Goal: Task Accomplishment & Management: Use online tool/utility

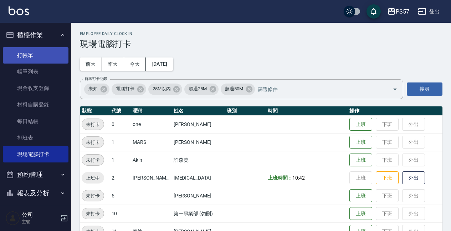
scroll to position [232, 0]
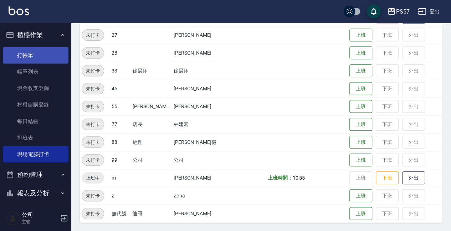
click at [26, 56] on link "打帳單" at bounding box center [36, 55] width 66 height 16
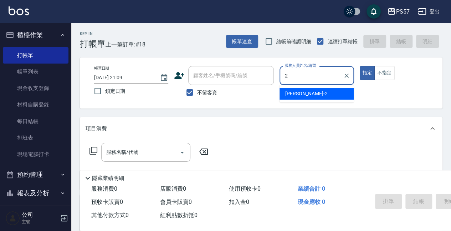
type input "[PERSON_NAME]-2"
type button "true"
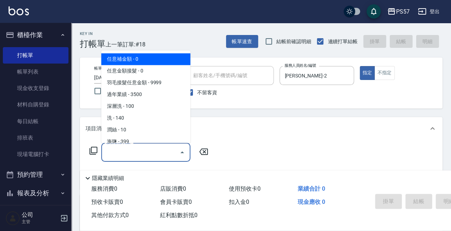
click at [107, 157] on input "服務名稱/代號" at bounding box center [140, 152] width 72 height 12
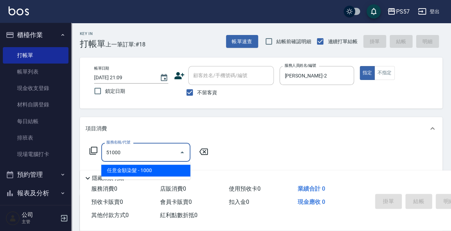
type input "任意金額染髮(51000)"
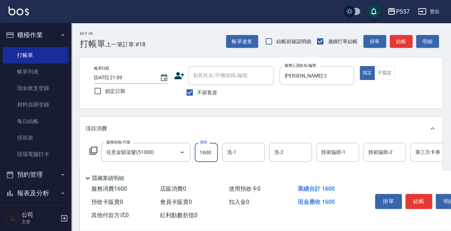
scroll to position [24, 0]
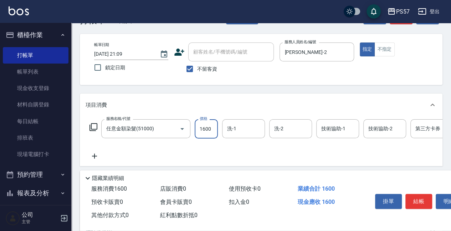
type input "1600"
click at [99, 157] on icon at bounding box center [95, 155] width 18 height 9
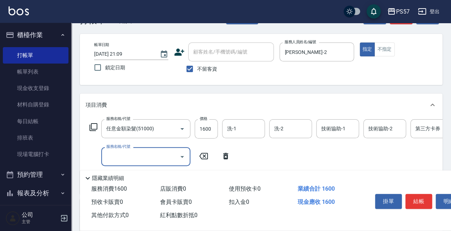
click at [121, 155] on input "服務名稱/代號" at bounding box center [140, 156] width 72 height 12
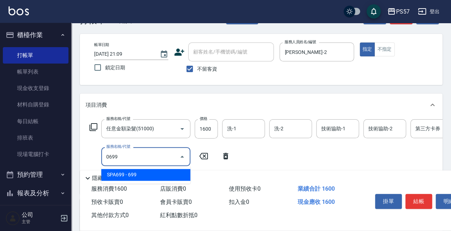
type input "SPA699(0699)"
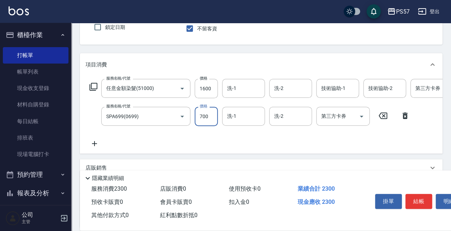
scroll to position [71, 0]
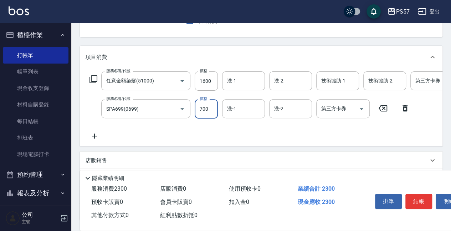
type input "700"
click at [93, 133] on icon at bounding box center [95, 135] width 18 height 9
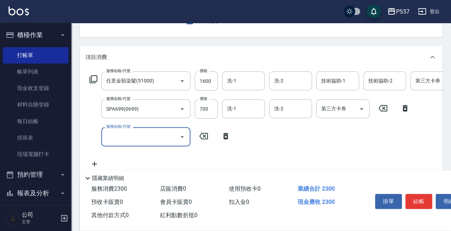
click at [121, 139] on input "服務名稱/代號" at bounding box center [140, 136] width 72 height 12
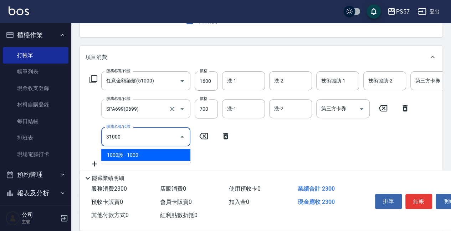
type input "1000護(31000)"
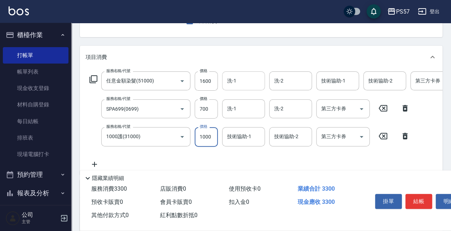
click at [236, 89] on div "洗-1" at bounding box center [243, 80] width 43 height 19
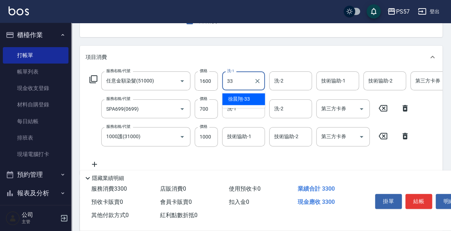
type input "[PERSON_NAME]-33"
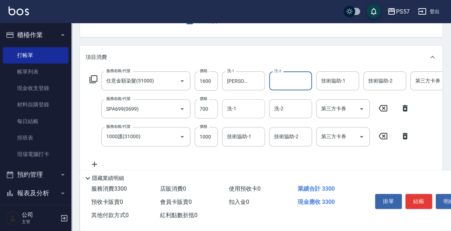
click at [235, 108] on input "洗-1" at bounding box center [243, 108] width 36 height 12
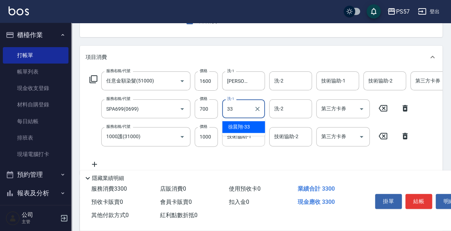
type input "[PERSON_NAME]-33"
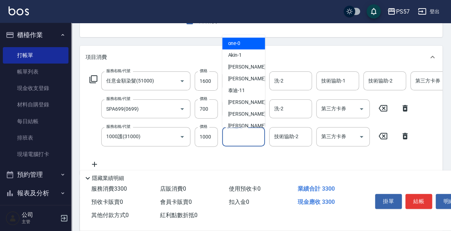
click at [244, 130] on div "技術協助-1 技術協助-1" at bounding box center [243, 136] width 43 height 19
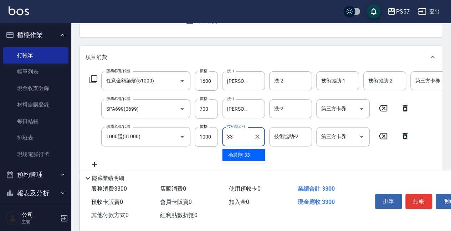
type input "[PERSON_NAME]-33"
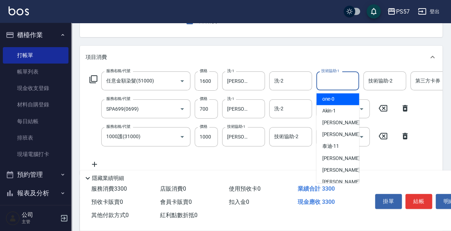
click at [336, 85] on input "技術協助-1" at bounding box center [337, 80] width 36 height 12
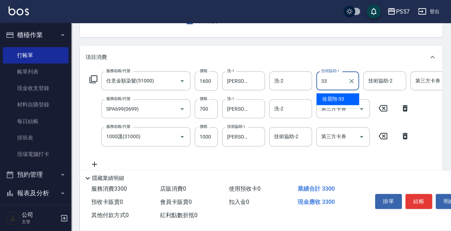
type input "[PERSON_NAME]-33"
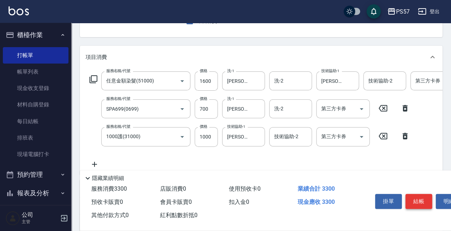
type input "ㄩ"
click at [411, 196] on button "結帳" at bounding box center [418, 200] width 27 height 15
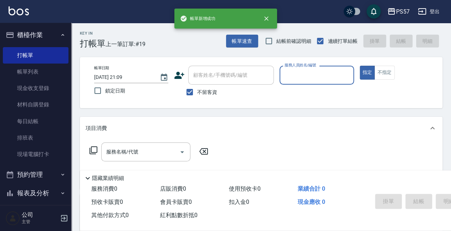
scroll to position [0, 0]
type input "ㄩ"
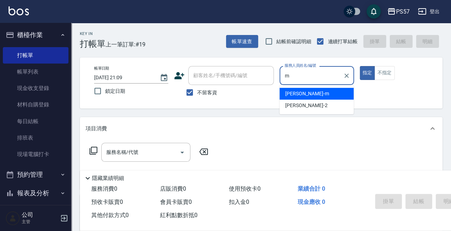
type input "[PERSON_NAME]-m"
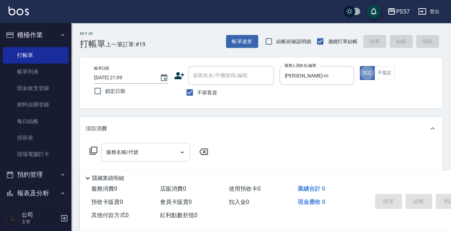
click at [114, 156] on input "服務名稱/代號" at bounding box center [140, 152] width 72 height 12
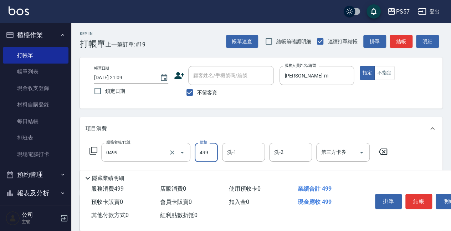
type input "SPA499(0499)"
type input "500"
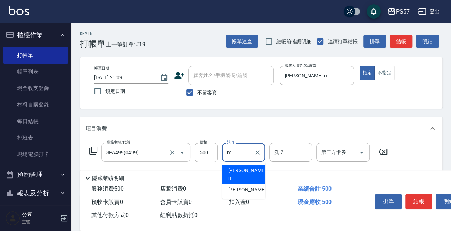
type input "[PERSON_NAME]-m"
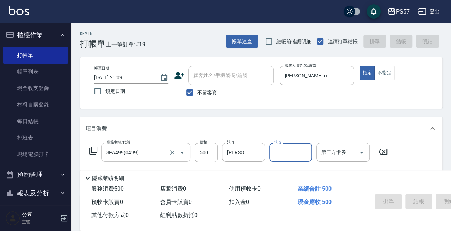
type input "[DATE] 21:10"
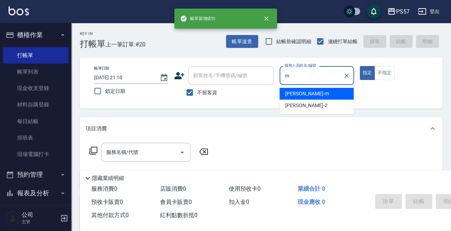
type input "[PERSON_NAME]-m"
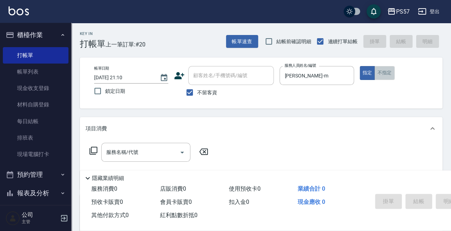
click at [381, 77] on button "不指定" at bounding box center [384, 73] width 20 height 14
click at [160, 160] on div "服務名稱/代號" at bounding box center [145, 152] width 89 height 19
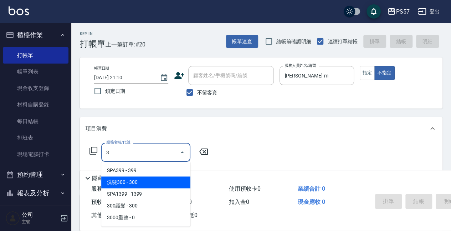
click at [135, 176] on span "洗髮300 - 300" at bounding box center [145, 182] width 89 height 12
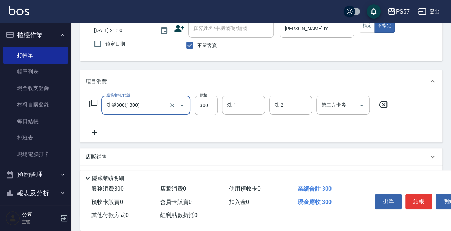
scroll to position [47, 0]
type input "洗髮300(1300)"
click at [98, 131] on icon at bounding box center [95, 132] width 18 height 9
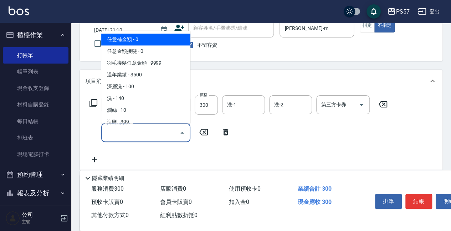
click at [118, 133] on input "服務名稱/代號" at bounding box center [140, 132] width 72 height 12
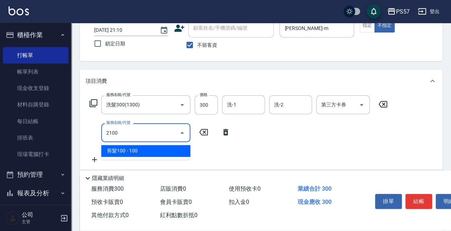
type input "剪髮100(2100)"
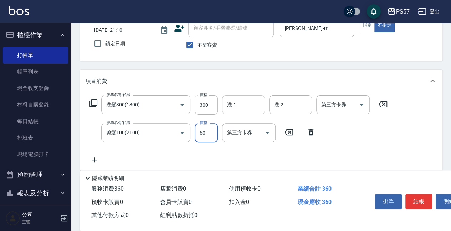
click at [238, 112] on div "洗-1" at bounding box center [243, 104] width 43 height 19
type input "60"
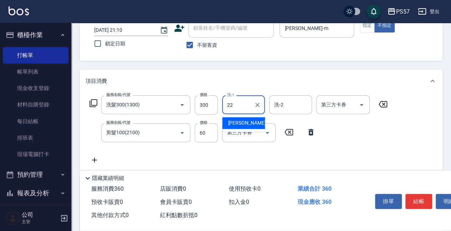
type input "[PERSON_NAME]-22"
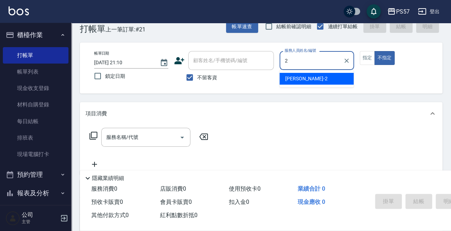
scroll to position [0, 0]
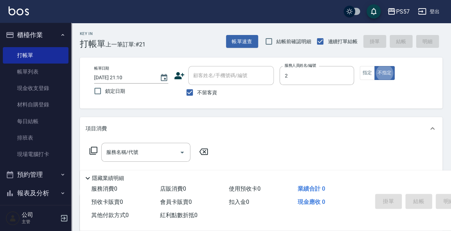
type input "[PERSON_NAME]-2"
type button "false"
click at [144, 148] on input "服務名稱/代號" at bounding box center [140, 152] width 72 height 12
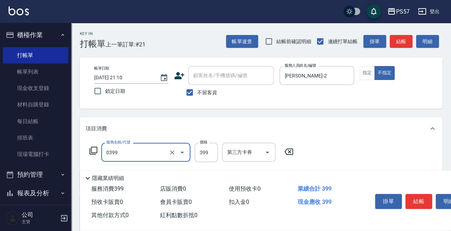
type input "SPA399(0399)"
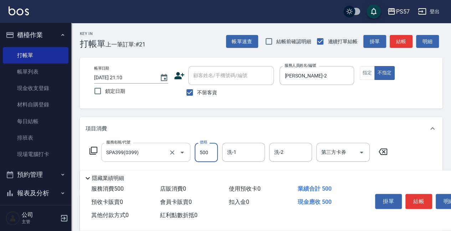
type input "500"
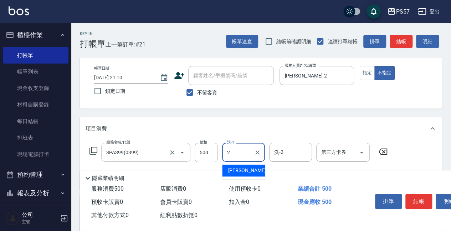
type input "[PERSON_NAME]-2"
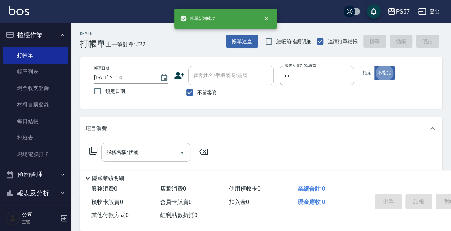
type input "[PERSON_NAME]-m"
click at [151, 148] on input "服務名稱/代號" at bounding box center [140, 152] width 72 height 12
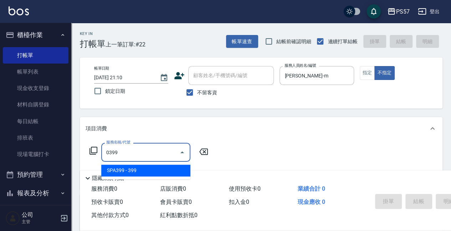
type input "SPA399(0399)"
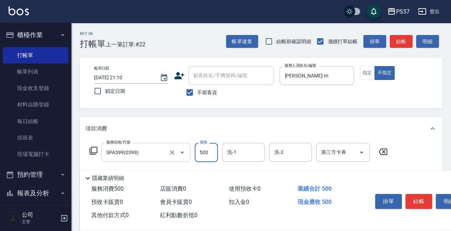
type input "500"
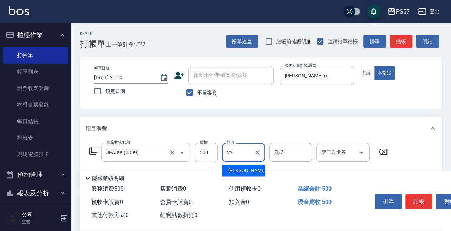
type input "[PERSON_NAME]-22"
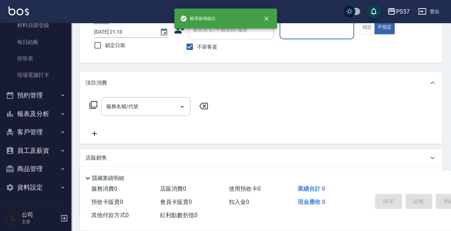
scroll to position [47, 0]
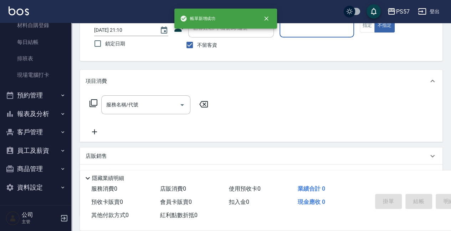
click at [38, 111] on button "報表及分析" at bounding box center [36, 113] width 66 height 19
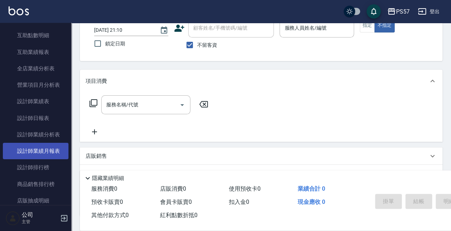
scroll to position [316, 0]
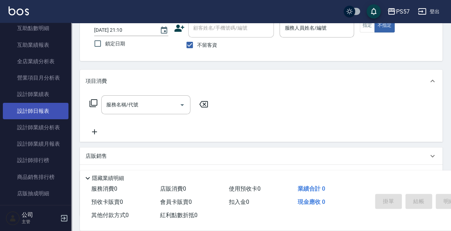
click at [38, 112] on link "設計師日報表" at bounding box center [36, 111] width 66 height 16
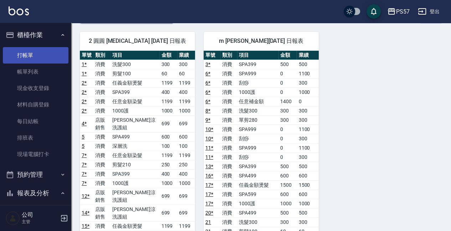
click at [21, 51] on link "打帳單" at bounding box center [36, 55] width 66 height 16
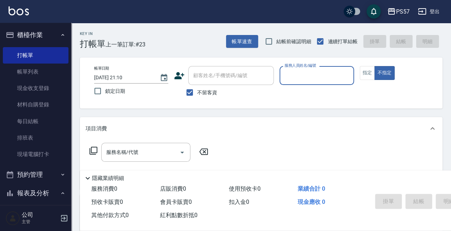
type input "2"
type input "j"
type input "2"
click at [286, 77] on input "服務人員姓名/編號" at bounding box center [317, 75] width 68 height 12
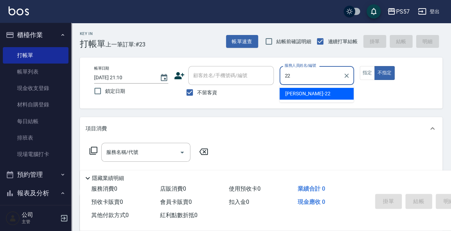
type input "2"
type input "1"
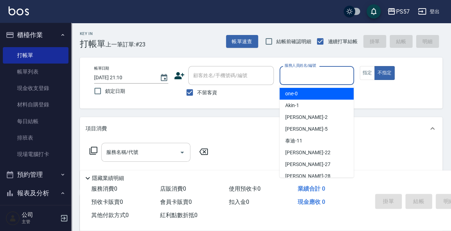
click at [105, 159] on div "服務名稱/代號" at bounding box center [145, 152] width 89 height 19
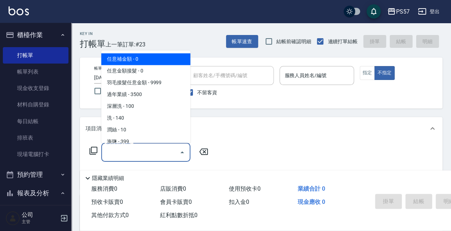
type input "0"
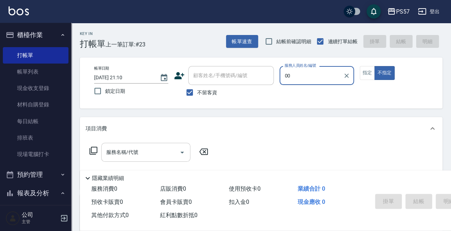
type input "0"
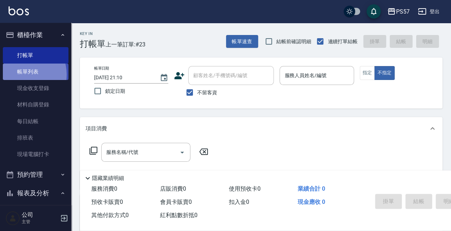
click at [24, 74] on link "帳單列表" at bounding box center [36, 71] width 66 height 16
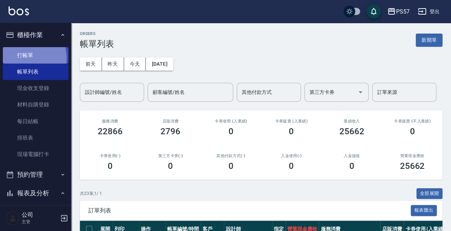
click at [20, 58] on link "打帳單" at bounding box center [36, 55] width 66 height 16
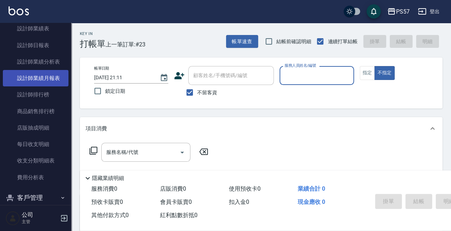
scroll to position [448, 0]
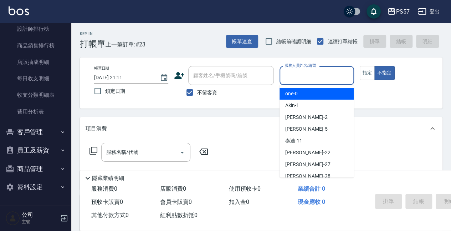
click at [294, 77] on input "服務人員姓名/編號" at bounding box center [317, 75] width 68 height 12
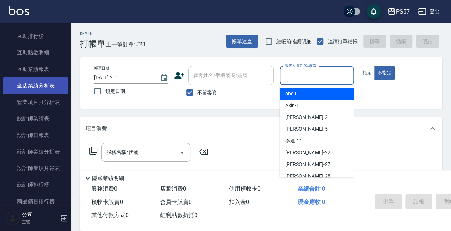
scroll to position [281, 0]
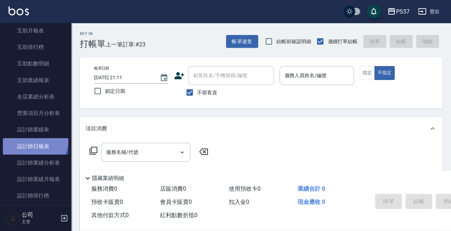
click at [33, 140] on link "設計師日報表" at bounding box center [36, 146] width 66 height 16
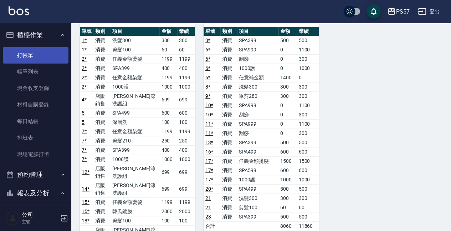
click at [23, 60] on link "打帳單" at bounding box center [36, 55] width 66 height 16
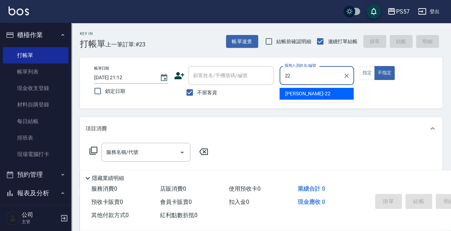
type input "2"
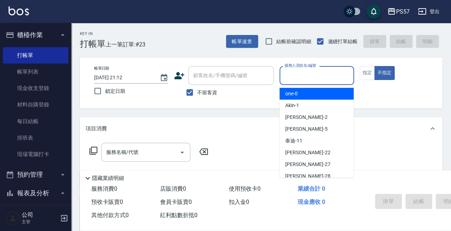
click at [336, 77] on input "服務人員姓名/編號" at bounding box center [317, 75] width 68 height 12
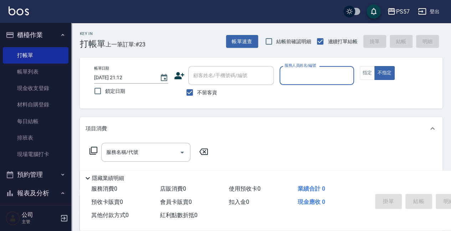
type input "0"
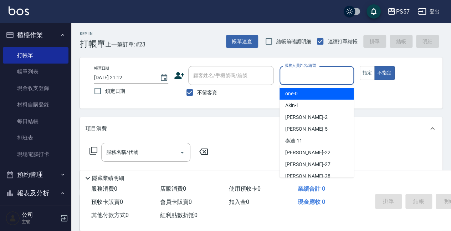
type input "2"
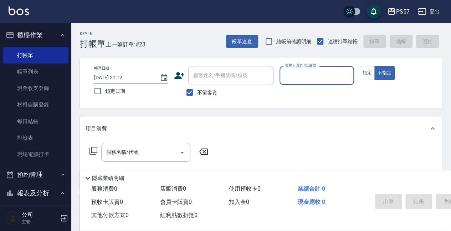
click at [314, 76] on input "服務人員姓名/編號" at bounding box center [317, 75] width 68 height 12
type input "m"
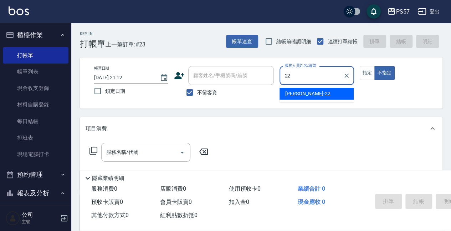
type input "2"
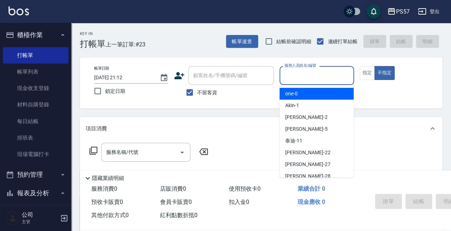
click at [320, 88] on div "one -0" at bounding box center [316, 94] width 74 height 12
type input "one-0"
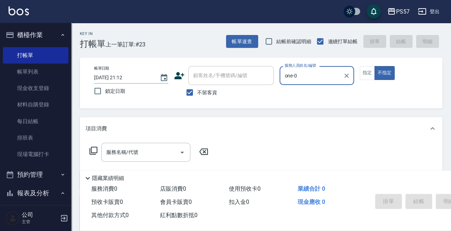
click at [346, 76] on icon "Clear" at bounding box center [346, 75] width 7 height 7
type input "0"
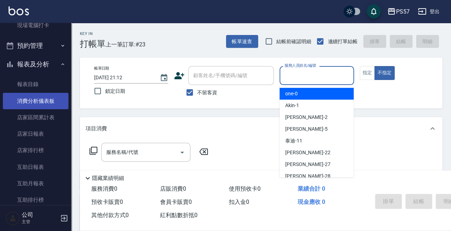
scroll to position [143, 0]
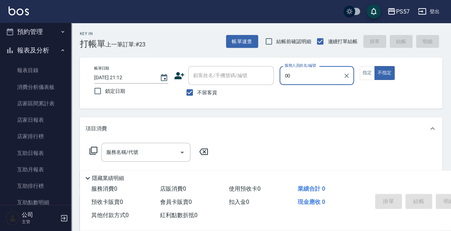
type input "0"
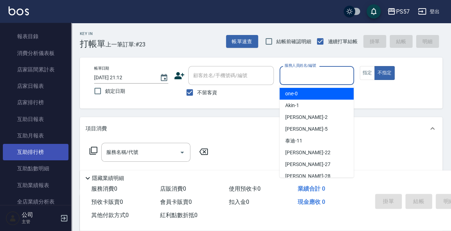
scroll to position [261, 0]
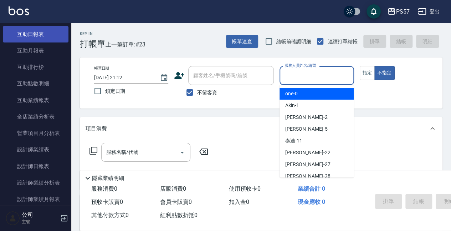
click at [29, 38] on link "互助日報表" at bounding box center [36, 34] width 66 height 16
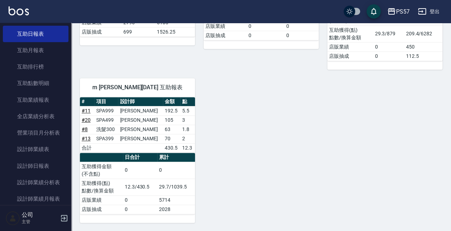
scroll to position [280, 0]
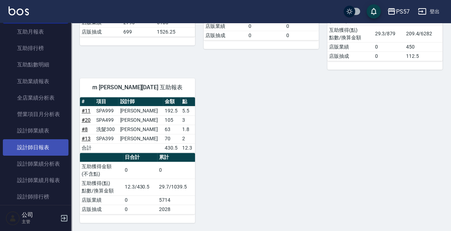
click at [36, 145] on link "設計師日報表" at bounding box center [36, 147] width 66 height 16
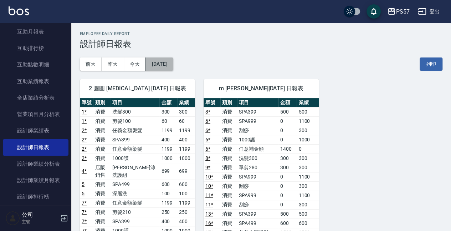
click at [161, 69] on button "[DATE]" at bounding box center [159, 63] width 27 height 13
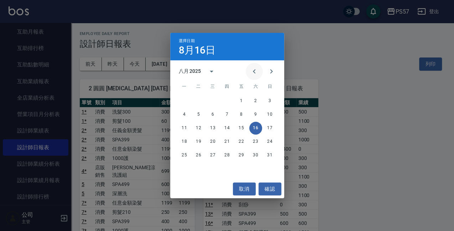
click at [249, 72] on button "Previous month" at bounding box center [254, 71] width 17 height 17
click at [219, 127] on div "14 15 16 17 18 19 20" at bounding box center [227, 127] width 114 height 13
click at [216, 127] on button "16" at bounding box center [213, 127] width 13 height 13
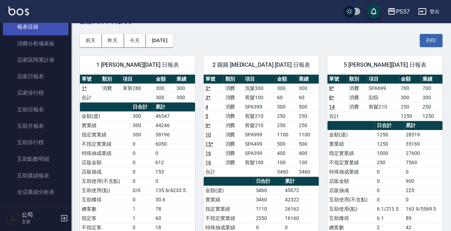
scroll to position [138, 0]
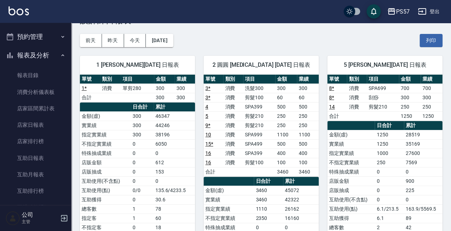
click at [129, 41] on button "今天" at bounding box center [135, 40] width 22 height 13
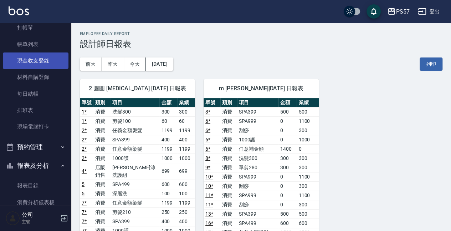
scroll to position [19, 0]
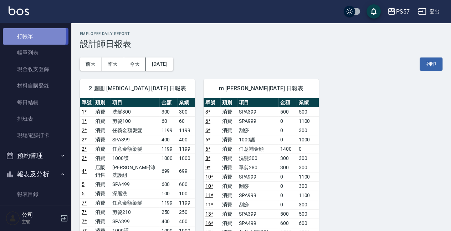
click at [26, 36] on link "打帳單" at bounding box center [36, 36] width 66 height 16
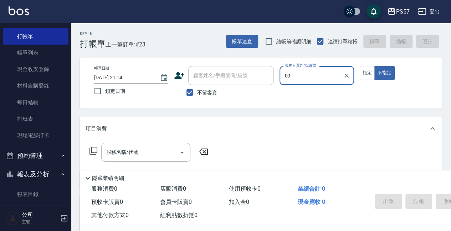
type input "0"
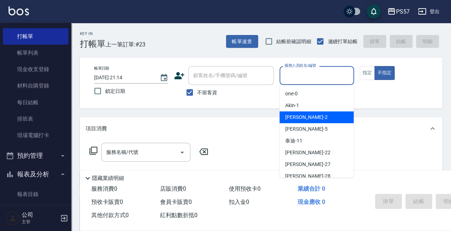
type input "0"
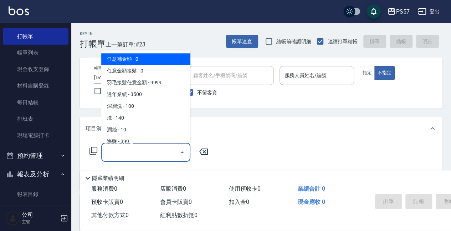
click at [138, 157] on input "服務名稱/代號" at bounding box center [140, 152] width 72 height 12
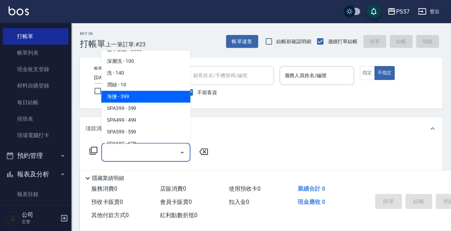
scroll to position [95, 0]
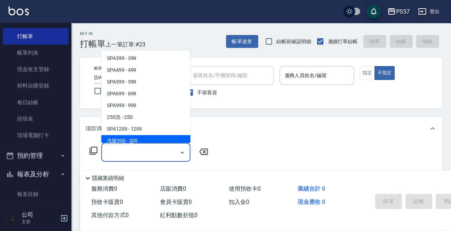
type input "2"
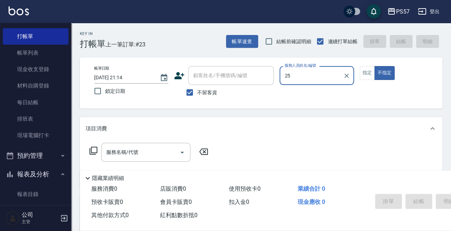
type input "2"
type input "4"
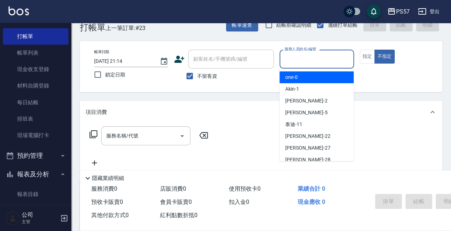
scroll to position [24, 0]
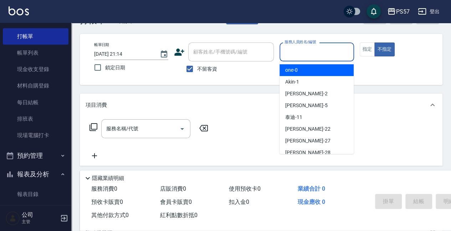
click at [262, 90] on div "Key In 打帳單 上一筆訂單:#23 帳單速查 結帳前確認明細 連續打單結帳 掛單 結帳 明細 帳單日期 [DATE] 21:14 鎖定日期 顧客姓名/手…" at bounding box center [260, 153] width 379 height 308
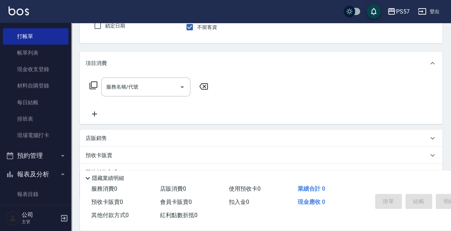
scroll to position [71, 0]
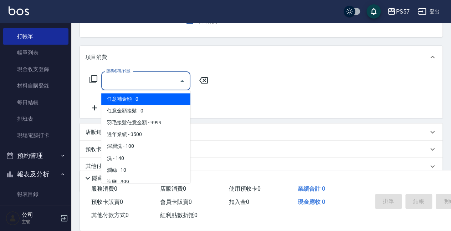
click at [152, 83] on input "服務名稱/代號" at bounding box center [140, 80] width 72 height 12
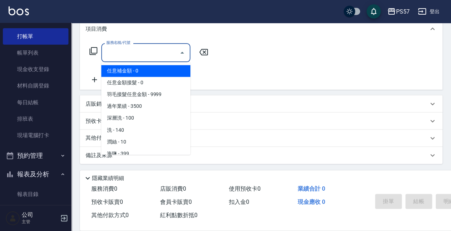
scroll to position [100, 0]
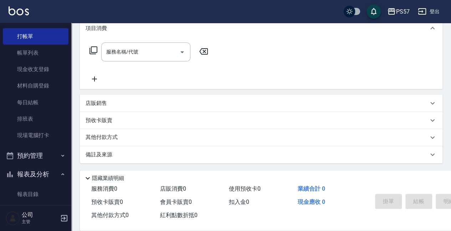
click at [248, 61] on div "服務名稱/代號 服務名稱/代號" at bounding box center [261, 64] width 362 height 49
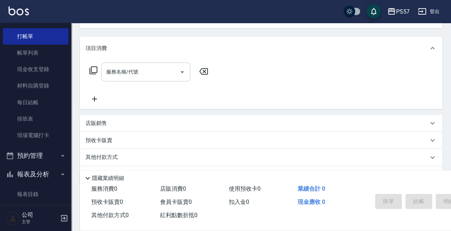
scroll to position [53, 0]
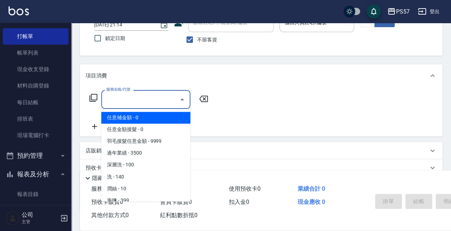
click at [124, 101] on input "服務名稱/代號" at bounding box center [140, 99] width 72 height 12
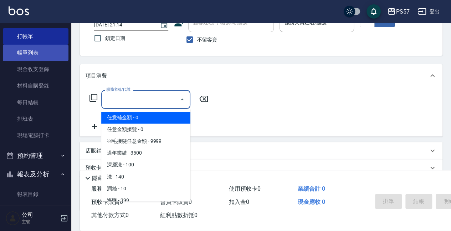
click at [41, 56] on link "帳單列表" at bounding box center [36, 53] width 66 height 16
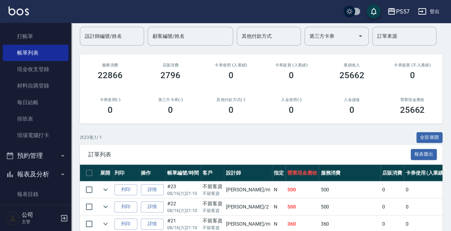
scroll to position [47, 0]
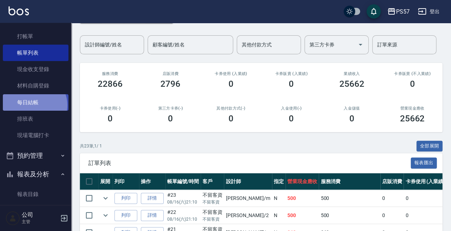
click at [34, 105] on link "每日結帳" at bounding box center [36, 102] width 66 height 16
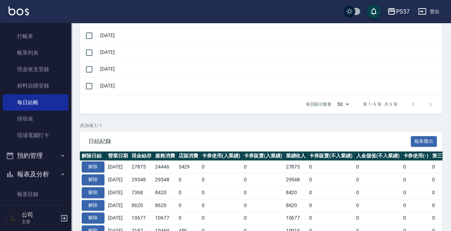
scroll to position [119, 0]
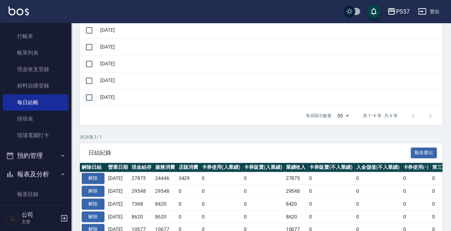
click at [86, 93] on input "checkbox" at bounding box center [89, 97] width 15 height 15
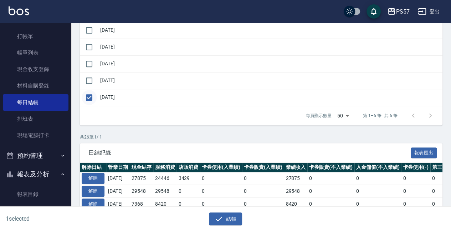
click at [91, 94] on input "checkbox" at bounding box center [89, 97] width 15 height 15
checkbox input "false"
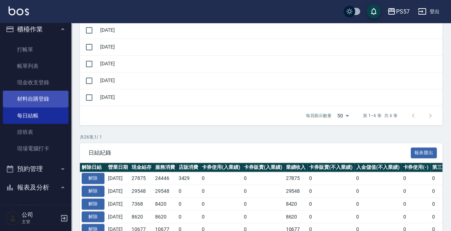
scroll to position [0, 0]
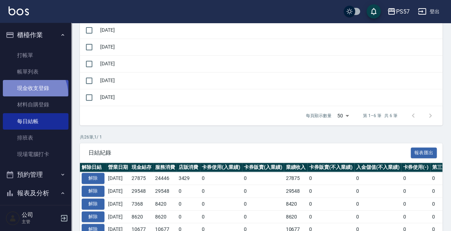
click at [28, 94] on link "現金收支登錄" at bounding box center [36, 88] width 66 height 16
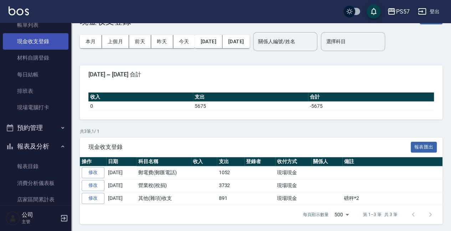
scroll to position [71, 0]
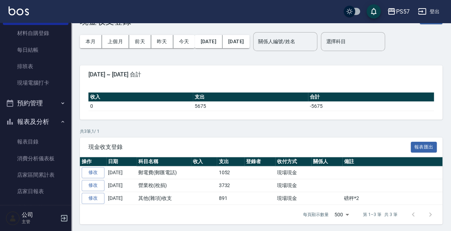
click at [57, 108] on button "預約管理" at bounding box center [36, 103] width 66 height 19
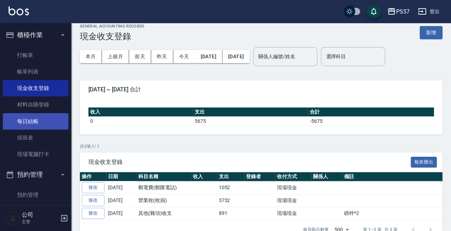
scroll to position [0, 0]
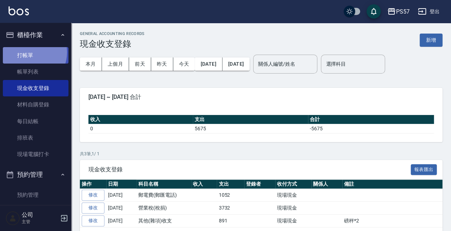
click at [30, 52] on link "打帳單" at bounding box center [36, 55] width 66 height 16
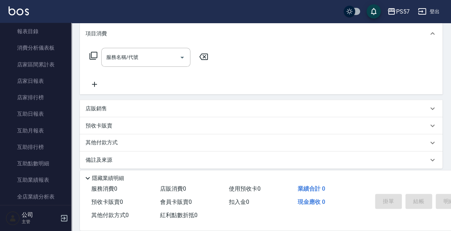
scroll to position [237, 0]
click at [36, 76] on link "店家日報表" at bounding box center [36, 80] width 66 height 16
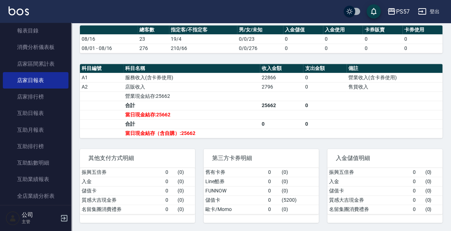
scroll to position [194, 0]
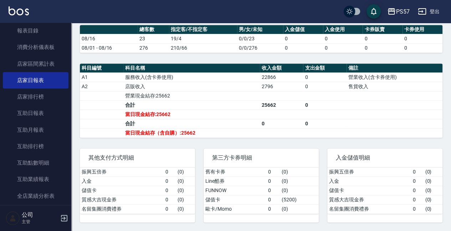
click at [3, 72] on link "店家日報表" at bounding box center [36, 80] width 66 height 16
